Goal: Check status: Check status

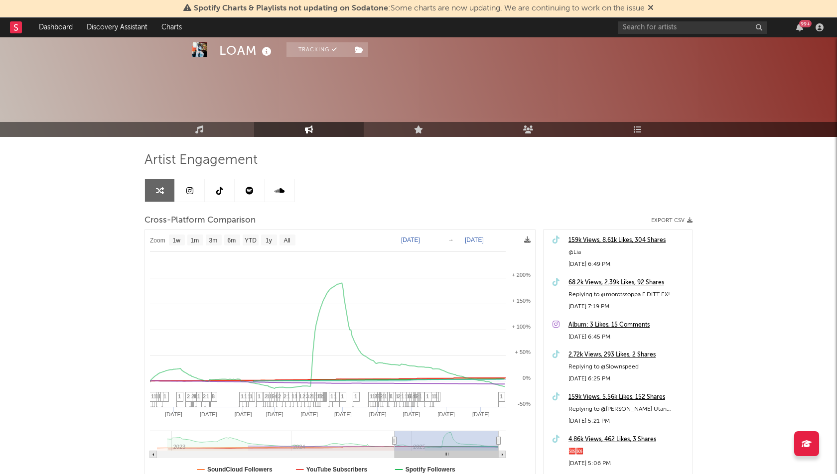
select select "1w"
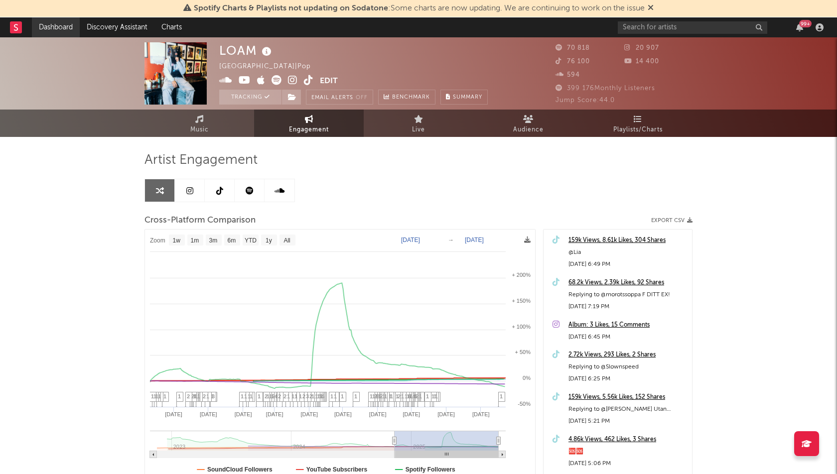
click at [49, 24] on link "Dashboard" at bounding box center [56, 27] width 48 height 20
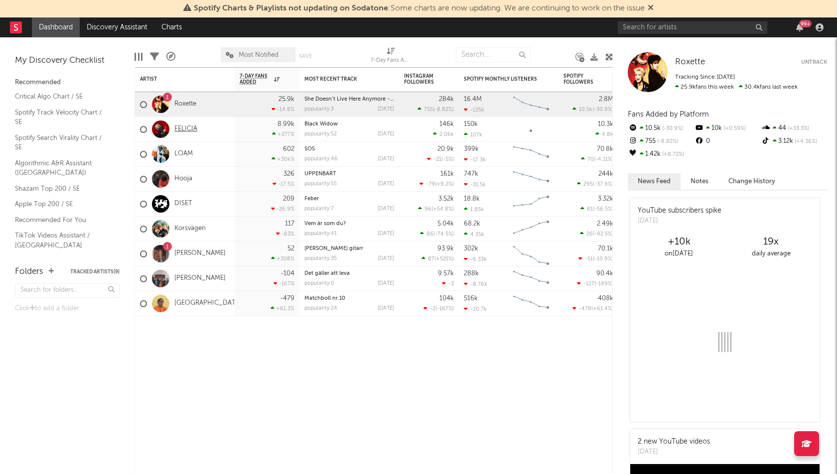
click at [189, 125] on link "FELICIA" at bounding box center [185, 129] width 23 height 8
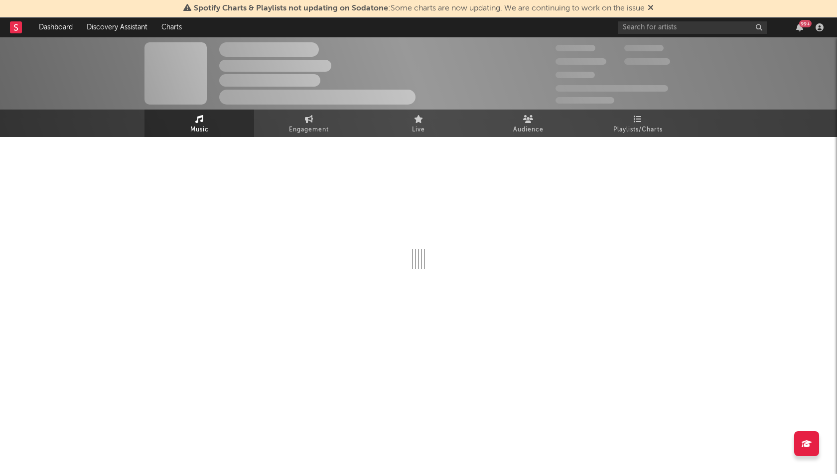
select select "1w"
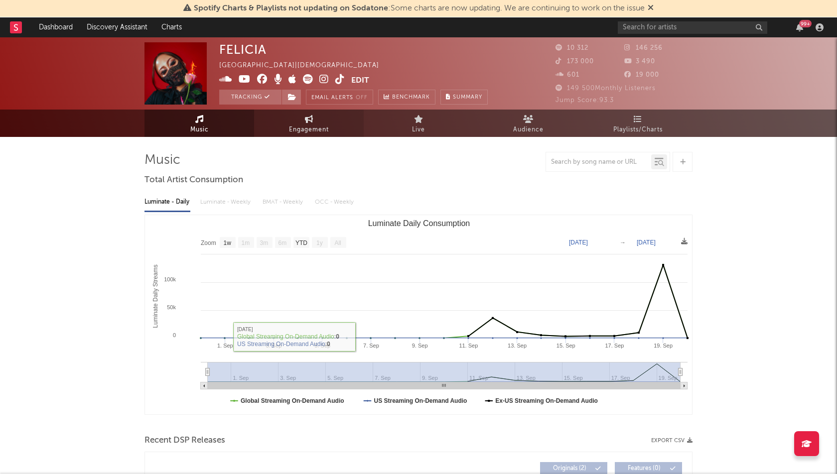
click at [317, 127] on span "Engagement" at bounding box center [309, 130] width 40 height 12
select select "1w"
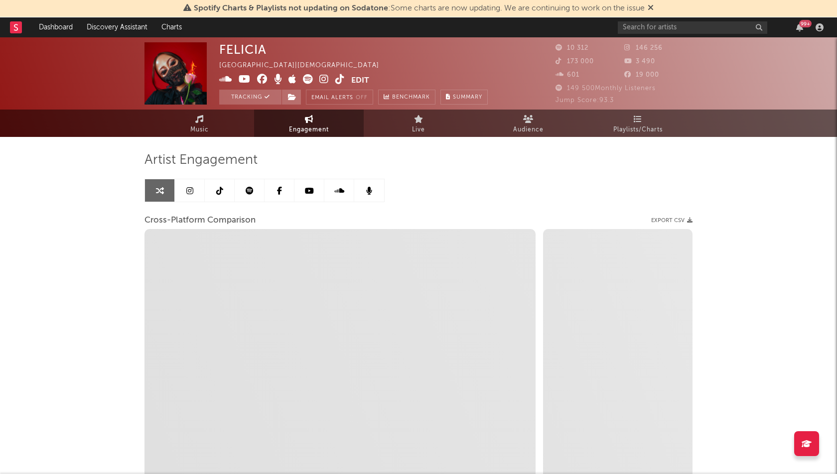
select select "1m"
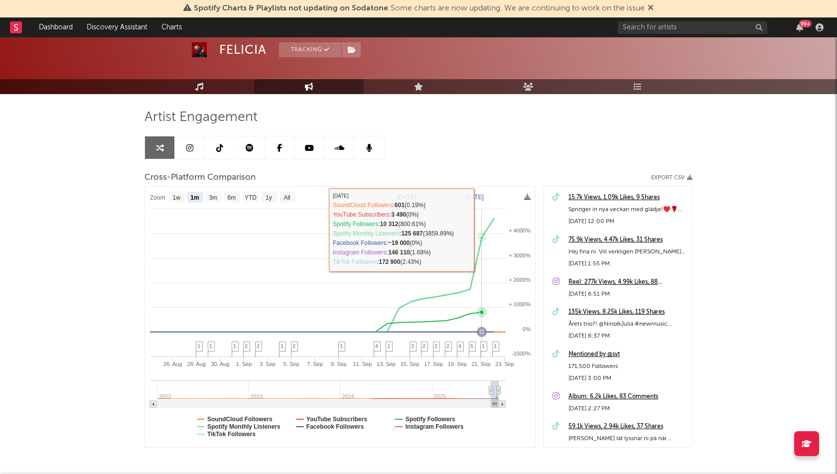
scroll to position [85, 0]
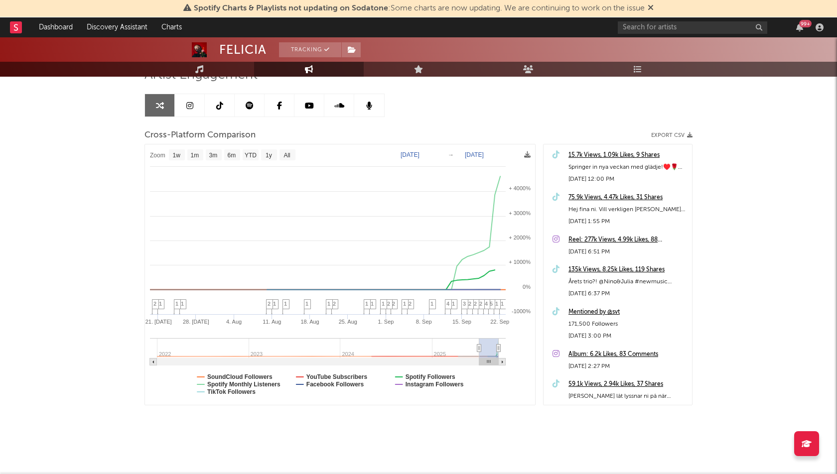
type input "[DATE]"
select select "3m"
type input "[DATE]"
select select "1w"
drag, startPoint x: 491, startPoint y: 343, endPoint x: 445, endPoint y: 351, distance: 46.4
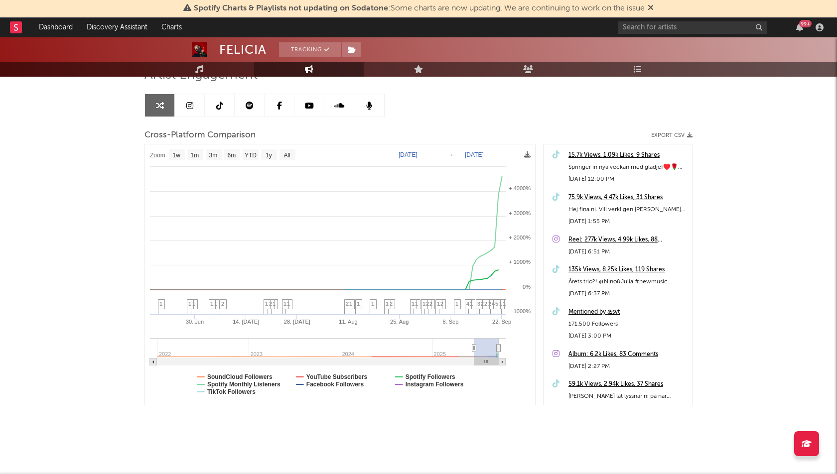
type input "[DATE]"
select select "3m"
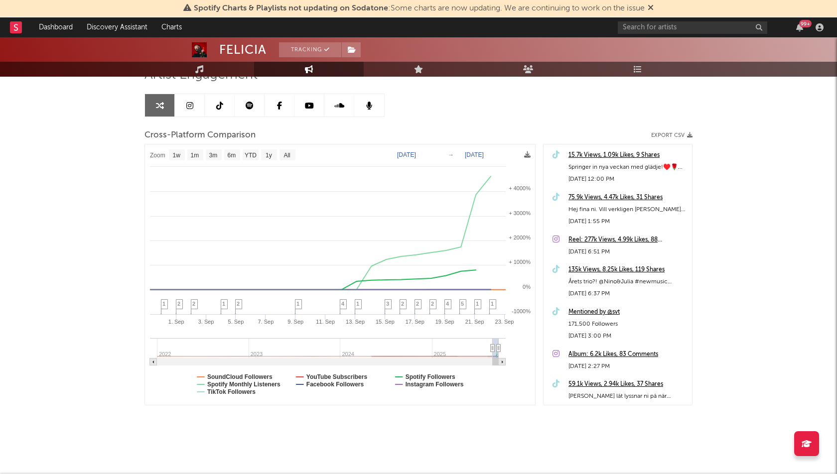
type input "[DATE]"
select select "1m"
type input "[DATE]"
select select "1m"
click at [84, 314] on div "[PERSON_NAME] Tracking [GEOGRAPHIC_DATA] | Christian Edit Tracking Email Alerts…" at bounding box center [418, 213] width 837 height 523
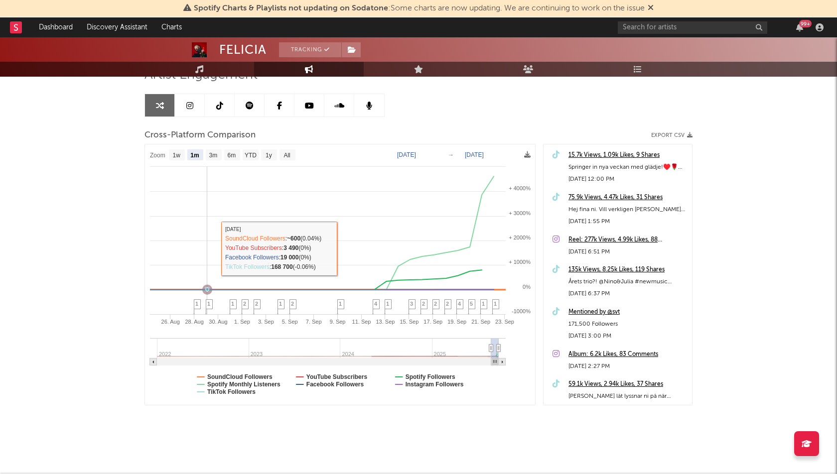
scroll to position [0, 0]
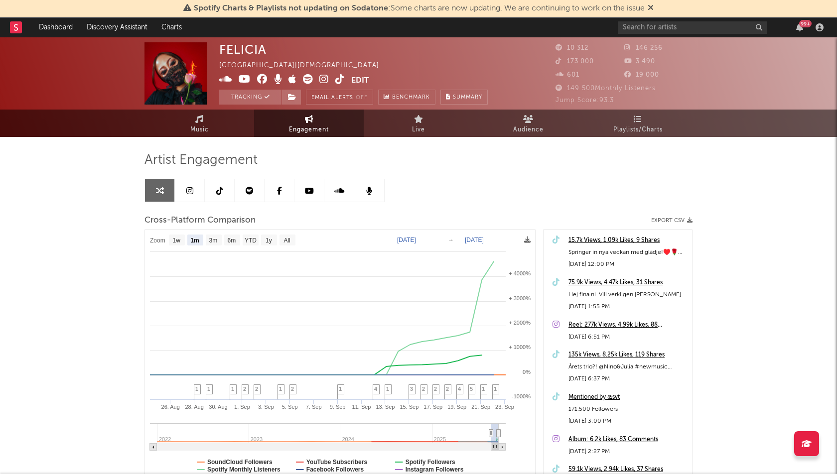
click at [227, 188] on link at bounding box center [220, 190] width 30 height 22
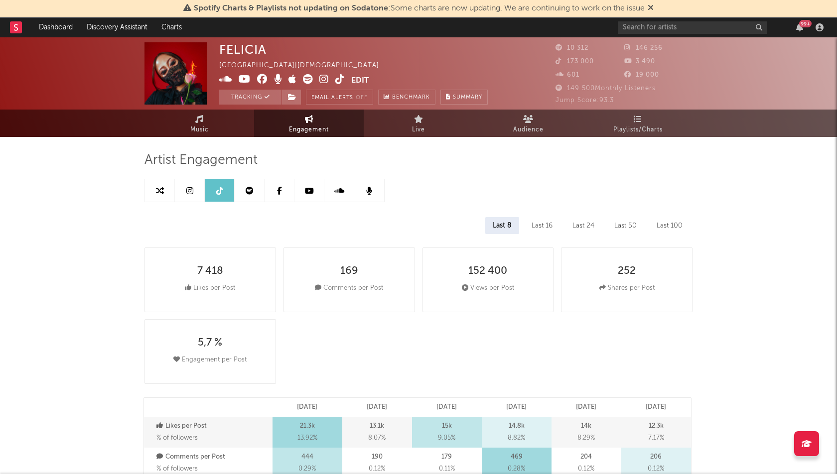
select select "1w"
click at [214, 123] on link "Music" at bounding box center [199, 123] width 110 height 27
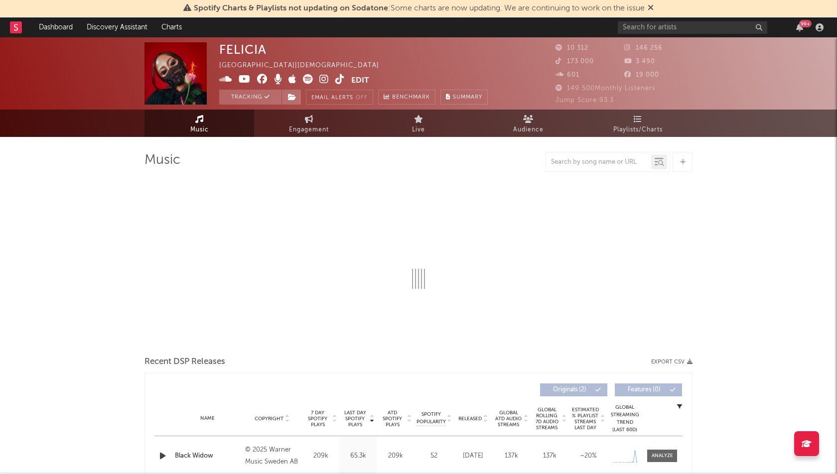
select select "1w"
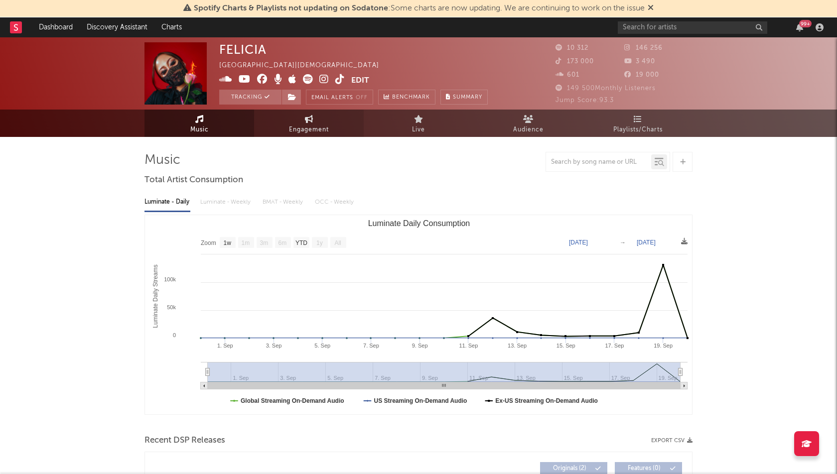
click at [308, 125] on span "Engagement" at bounding box center [309, 130] width 40 height 12
select select "1w"
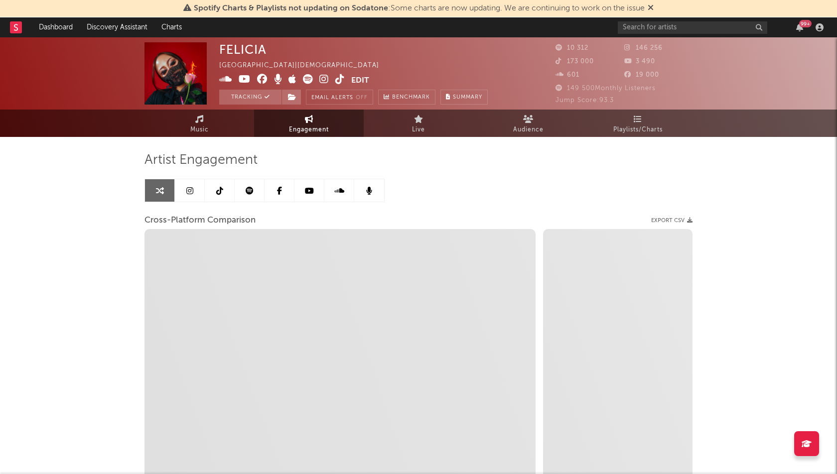
select select "1m"
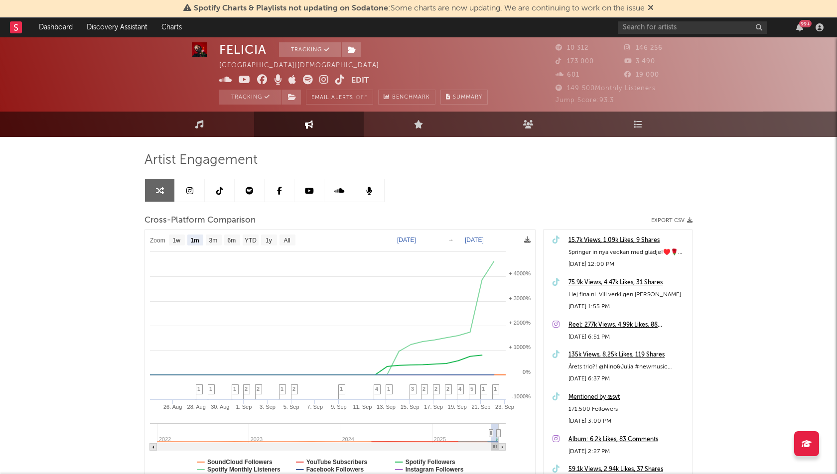
scroll to position [55, 0]
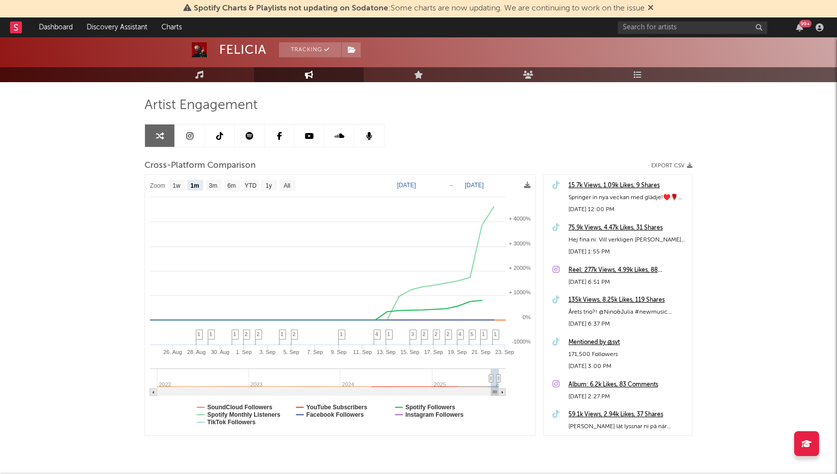
click at [251, 130] on link at bounding box center [250, 136] width 30 height 22
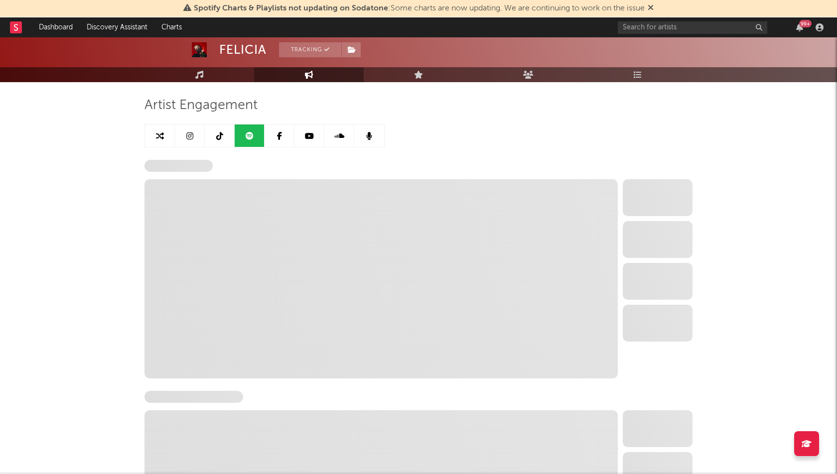
select select "1w"
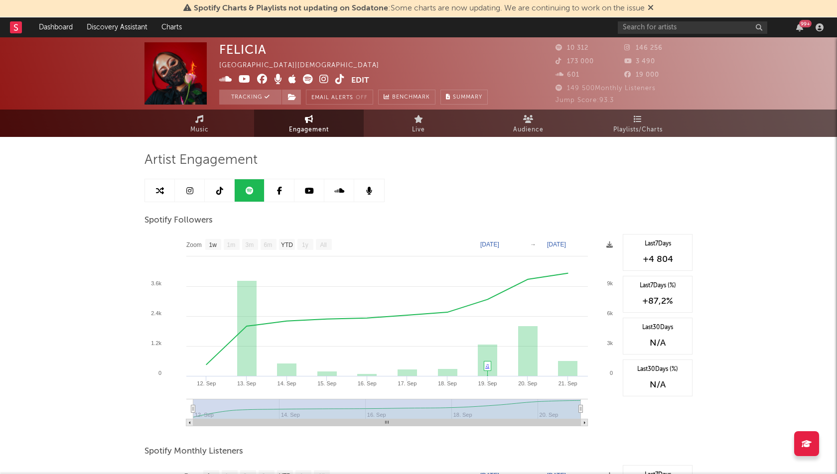
click at [186, 194] on icon at bounding box center [189, 191] width 7 height 8
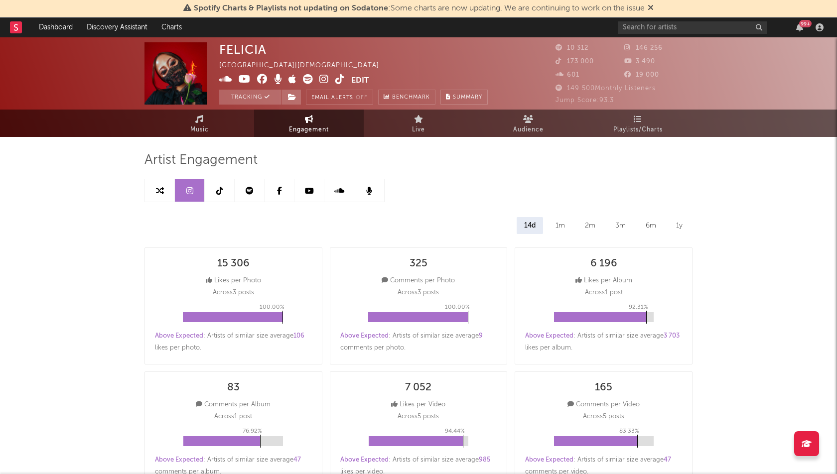
select select "1w"
click at [220, 189] on icon at bounding box center [219, 191] width 7 height 8
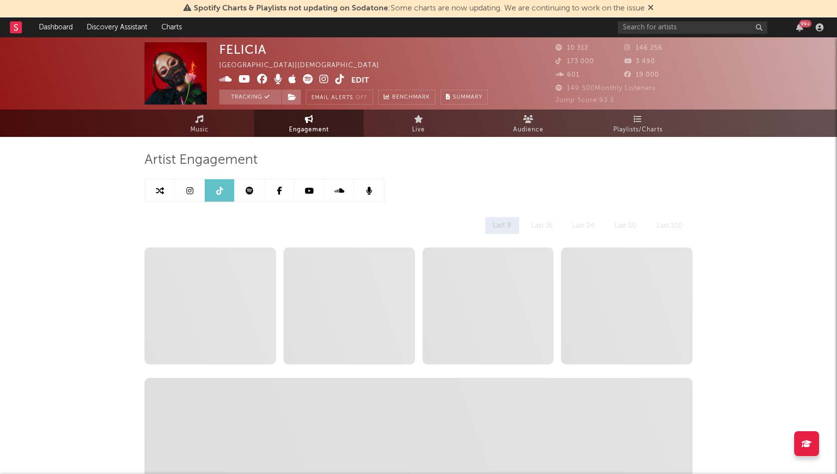
select select "1w"
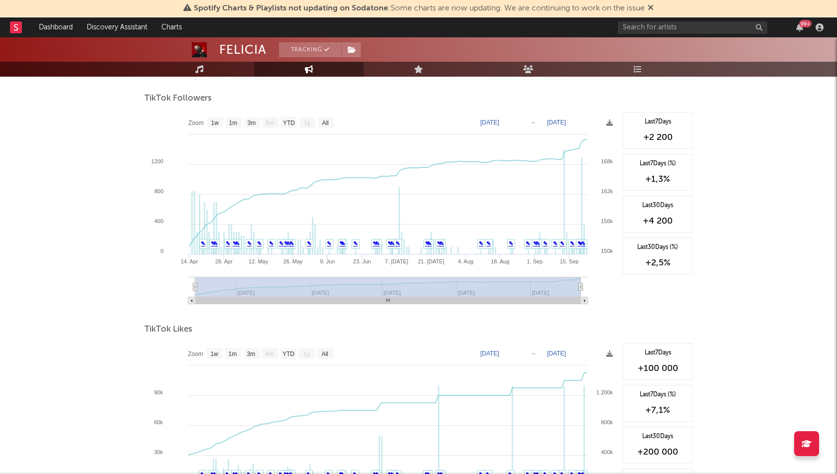
scroll to position [946, 0]
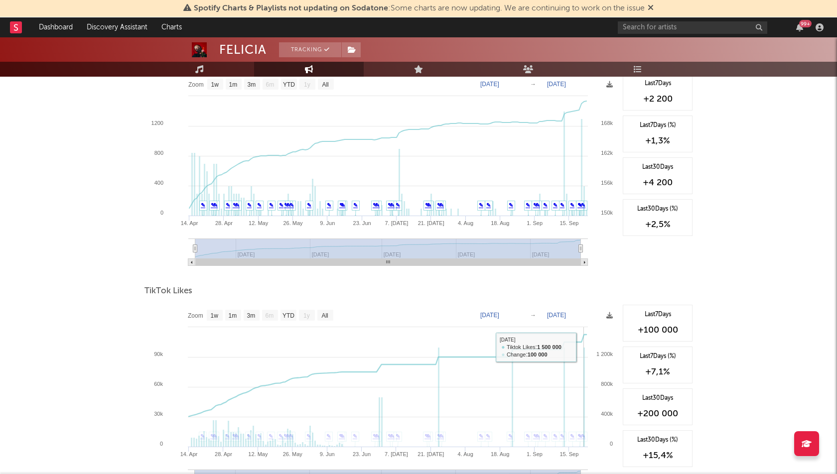
scroll to position [963, 0]
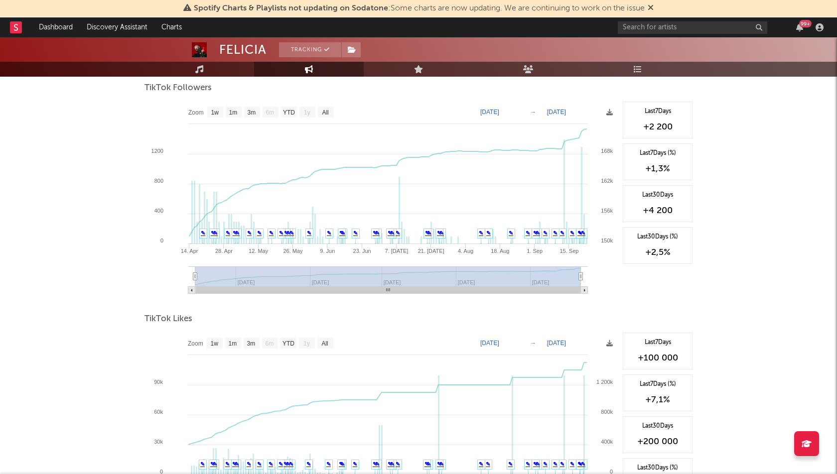
click at [669, 134] on div "Last 7 Days +2 200" at bounding box center [658, 120] width 70 height 37
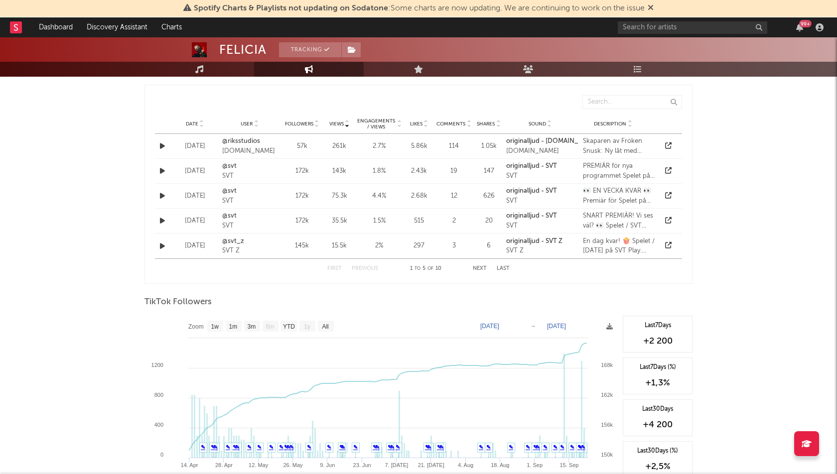
scroll to position [729, 0]
